Goal: Task Accomplishment & Management: Use online tool/utility

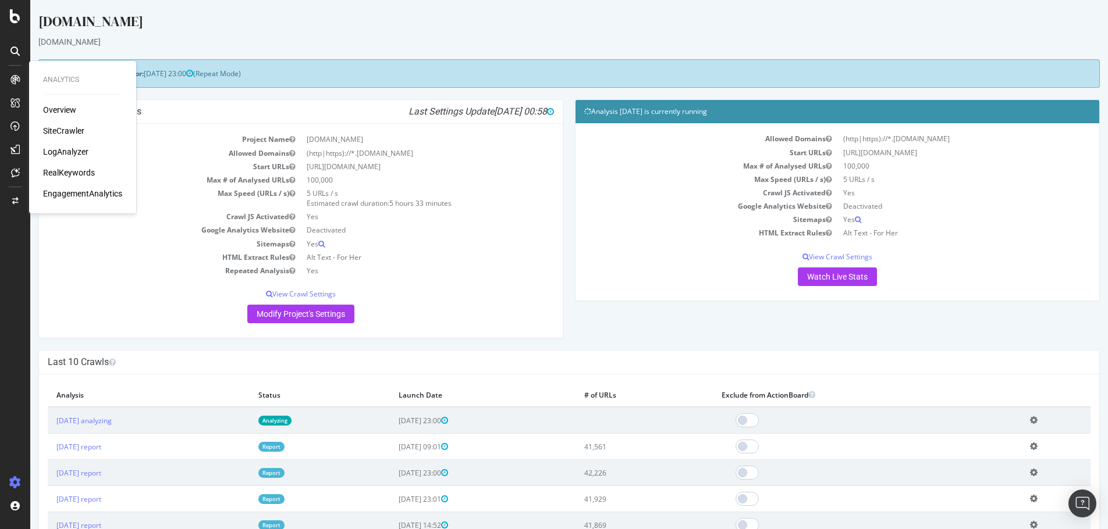
click at [68, 126] on div "SiteCrawler" at bounding box center [63, 131] width 41 height 12
